Goal: Download file/media

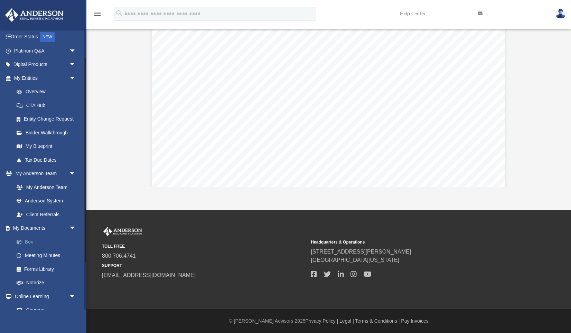
scroll to position [38, 0]
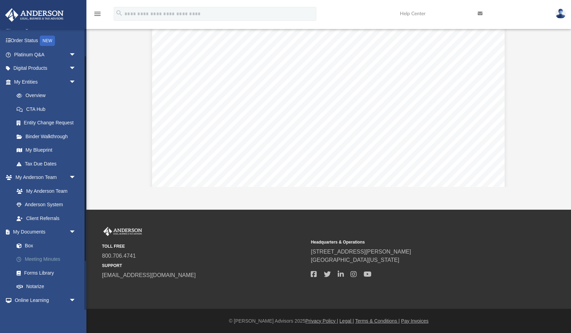
click at [35, 260] on link "Meeting Minutes" at bounding box center [48, 260] width 77 height 14
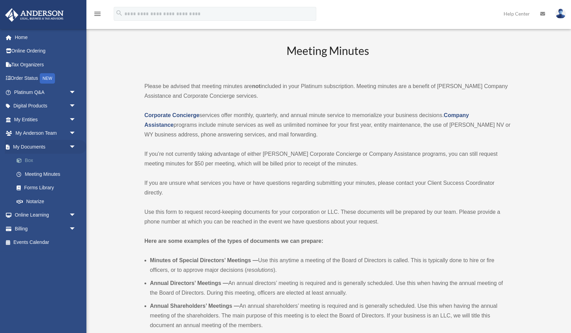
click at [25, 160] on link "Box" at bounding box center [48, 161] width 77 height 14
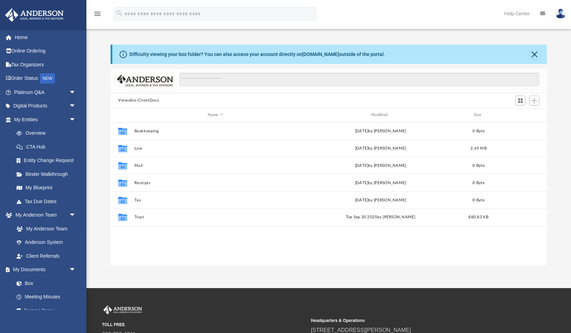
scroll to position [157, 436]
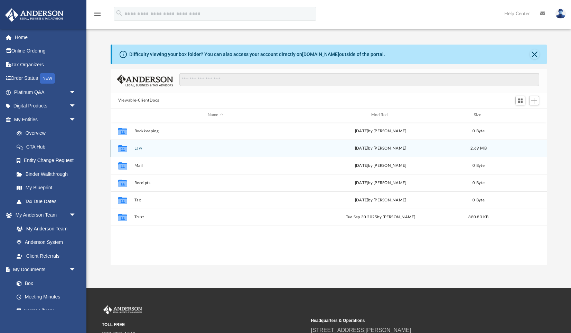
click at [137, 148] on button "Law" at bounding box center [215, 148] width 162 height 4
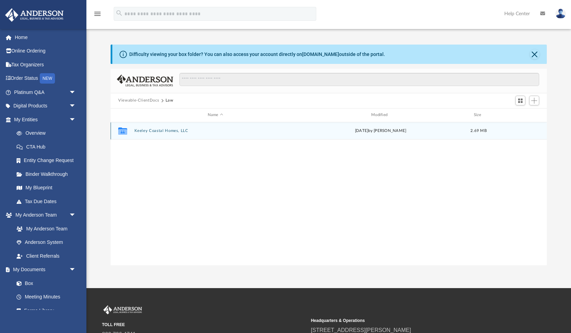
click at [160, 131] on button "Keeley Coastal Homes, LLC" at bounding box center [215, 131] width 162 height 4
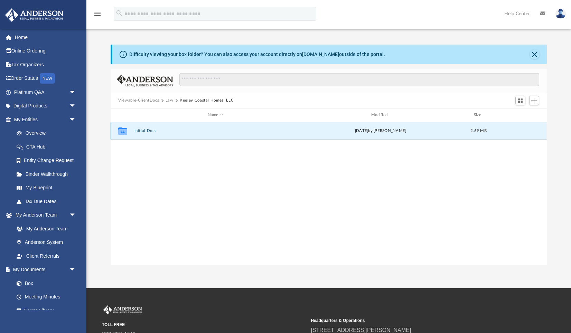
click at [151, 130] on button "Initial Docs" at bounding box center [215, 131] width 162 height 4
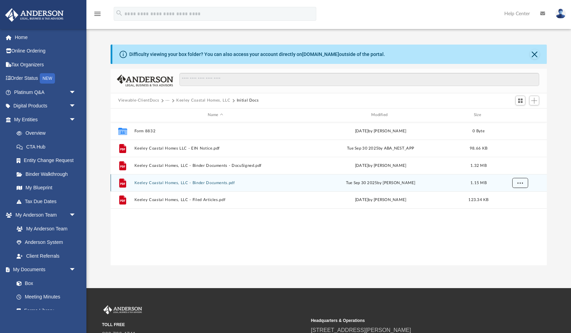
click at [517, 184] on button "More options" at bounding box center [520, 183] width 16 height 10
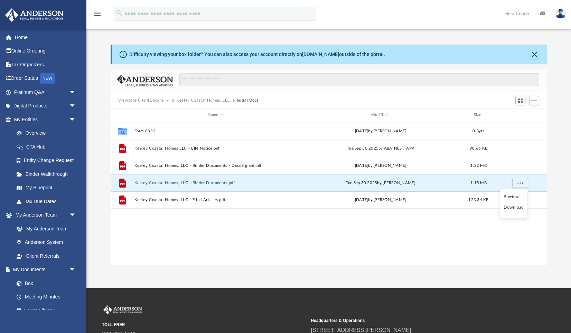
click at [510, 208] on li "Download" at bounding box center [514, 207] width 20 height 7
